Goal: Task Accomplishment & Management: Manage account settings

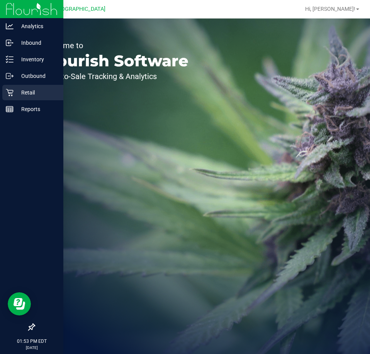
click at [11, 86] on div "Retail" at bounding box center [32, 92] width 61 height 15
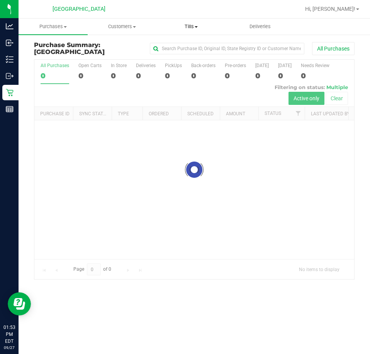
click at [190, 29] on span "Tills" at bounding box center [191, 26] width 68 height 7
click at [185, 46] on span "Manage tills" at bounding box center [182, 46] width 52 height 7
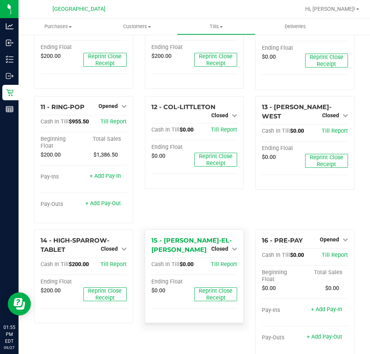
scroll to position [335, 0]
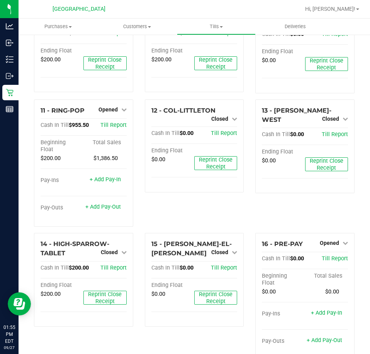
click at [352, 5] on div "Hi, [PERSON_NAME]!" at bounding box center [332, 9] width 60 height 14
click at [353, 10] on span "Hi, [PERSON_NAME]!" at bounding box center [330, 9] width 50 height 6
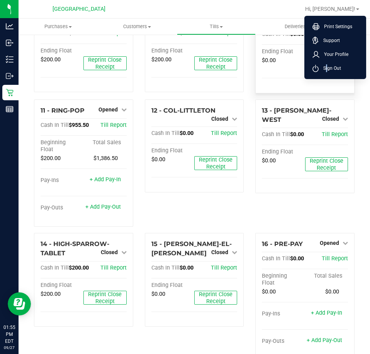
click at [325, 68] on span "Sign Out" at bounding box center [329, 68] width 22 height 8
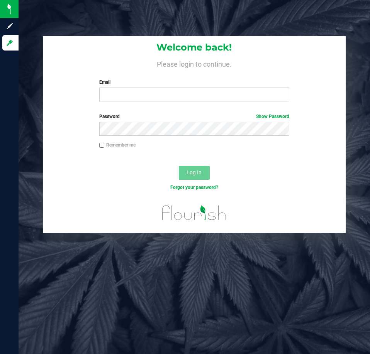
click at [138, 103] on div "Welcome back! Please login to continue. Email Required Please format your email…" at bounding box center [194, 71] width 302 height 71
click at [138, 93] on input "Email" at bounding box center [194, 95] width 190 height 14
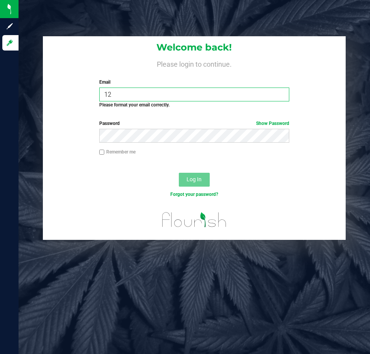
type input "1"
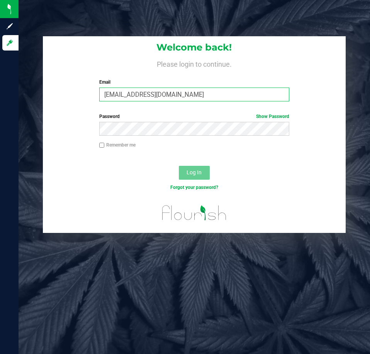
type input "[EMAIL_ADDRESS][DOMAIN_NAME]"
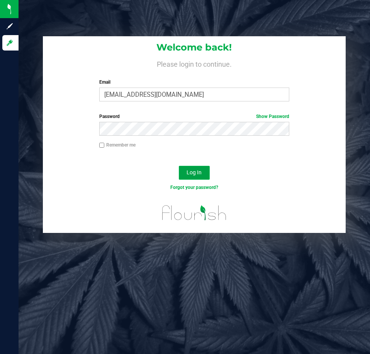
click at [193, 168] on button "Log In" at bounding box center [194, 173] width 31 height 14
